Goal: Transaction & Acquisition: Purchase product/service

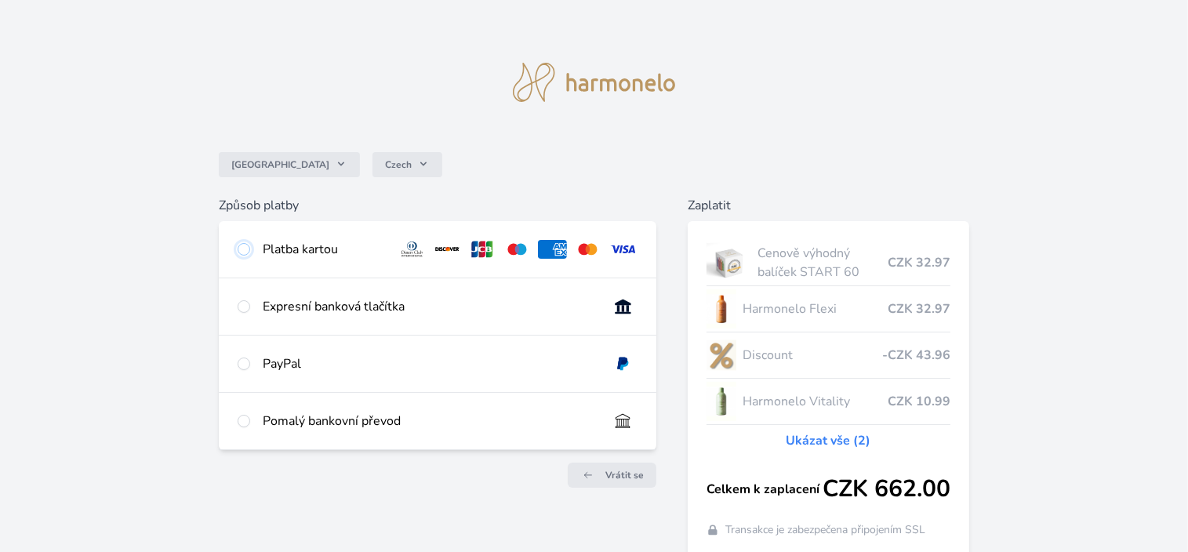
click at [239, 250] on input "radio" at bounding box center [244, 249] width 13 height 13
radio input "true"
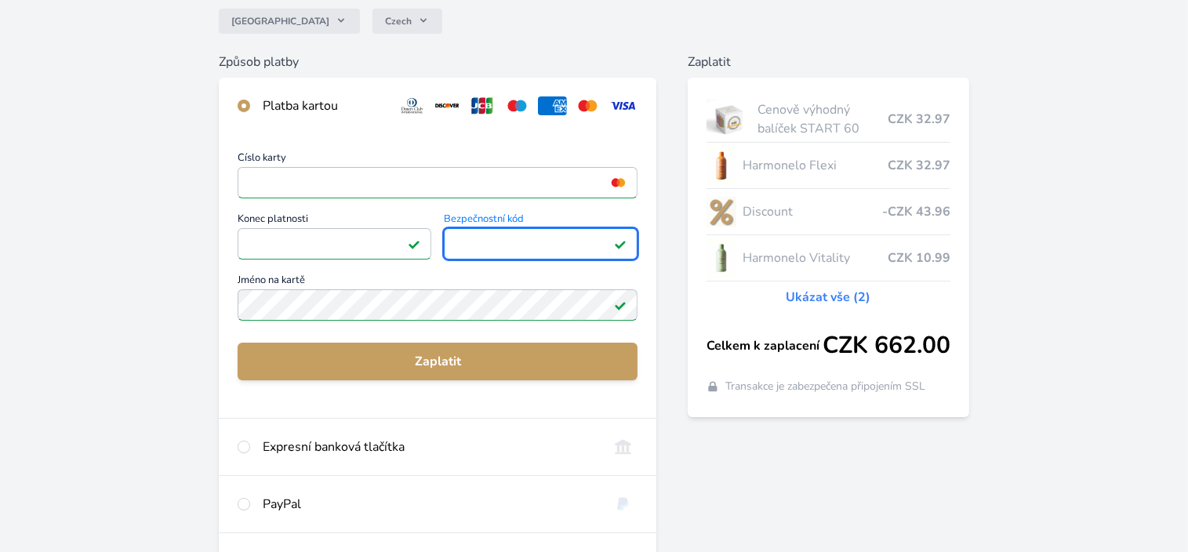
scroll to position [157, 0]
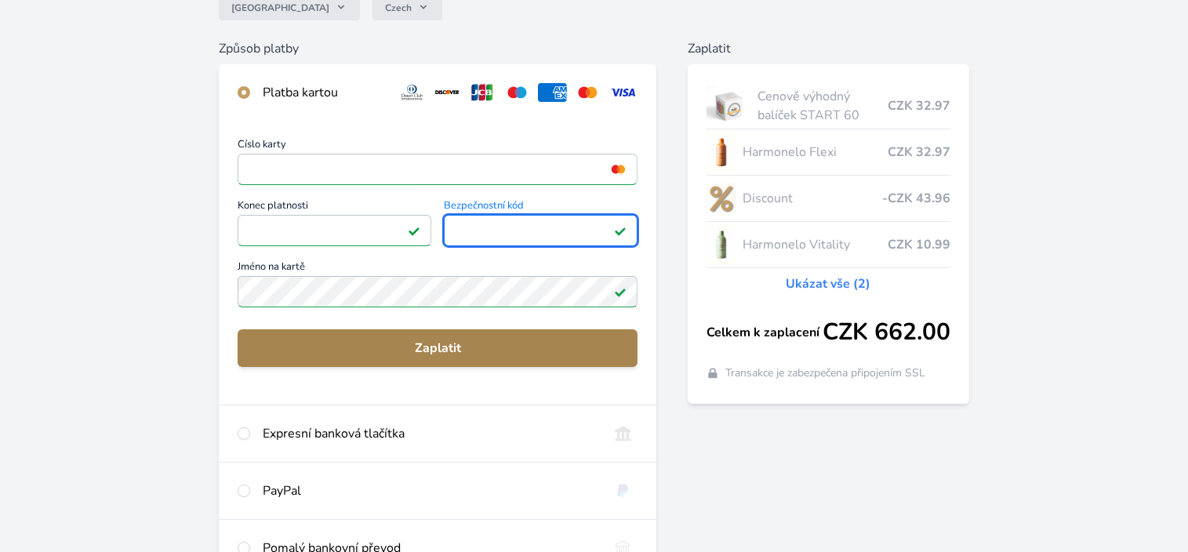
click at [449, 358] on button "Zaplatit" at bounding box center [438, 348] width 400 height 38
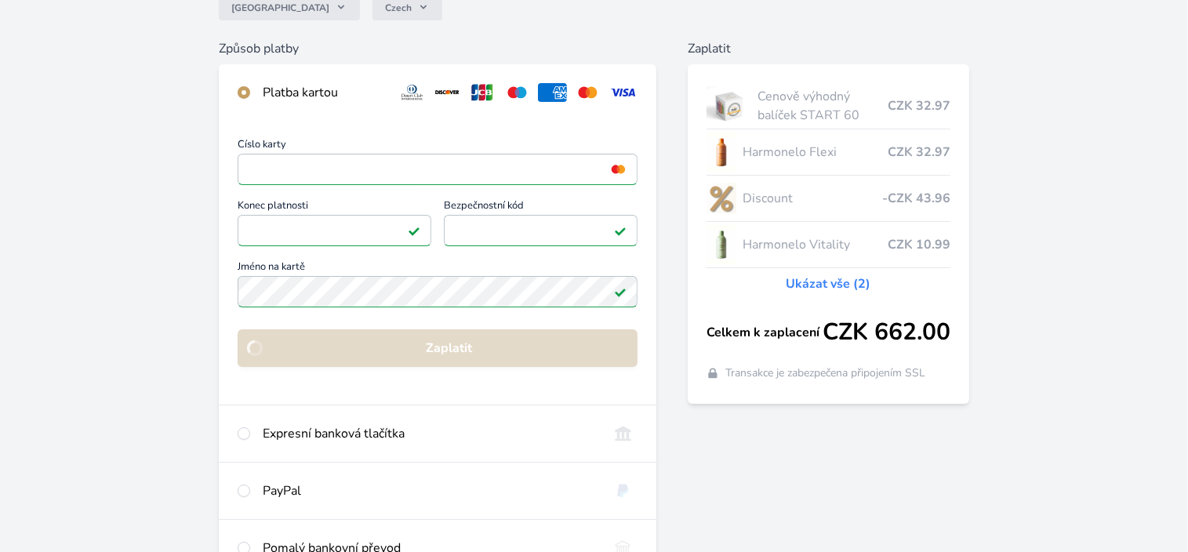
scroll to position [129, 0]
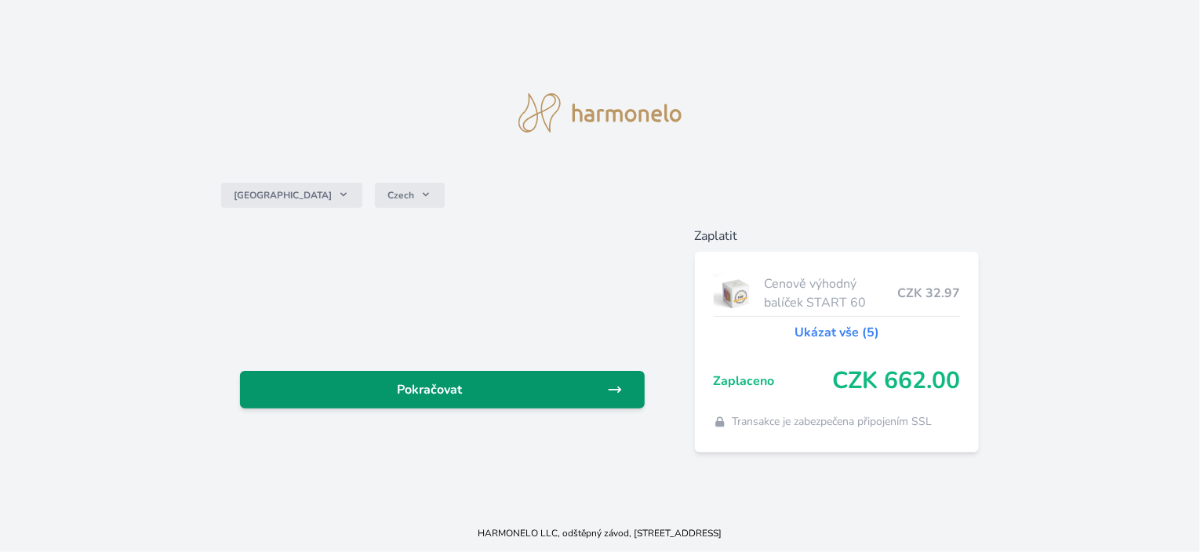
click at [509, 398] on span "Pokračovat" at bounding box center [430, 389] width 355 height 19
